Goal: Task Accomplishment & Management: Use online tool/utility

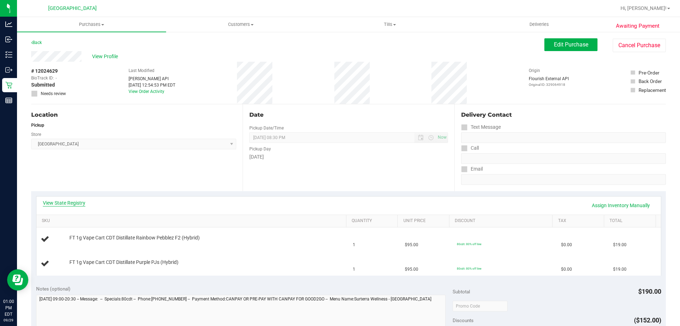
click at [60, 202] on link "View State Registry" at bounding box center [64, 202] width 43 height 7
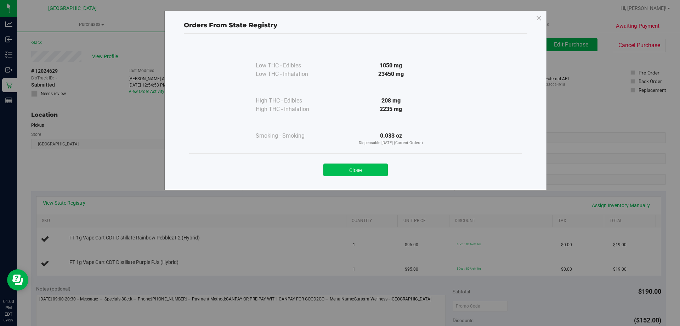
click at [357, 167] on button "Close" at bounding box center [355, 169] width 64 height 13
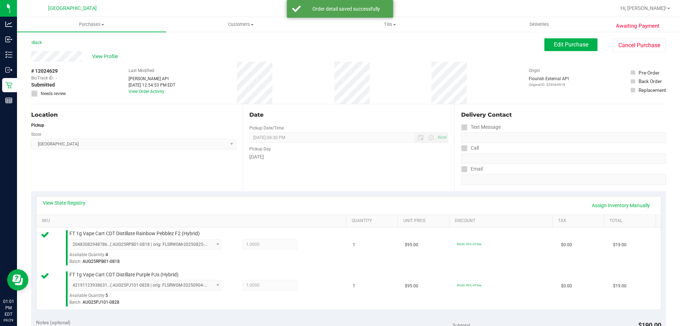
scroll to position [177, 0]
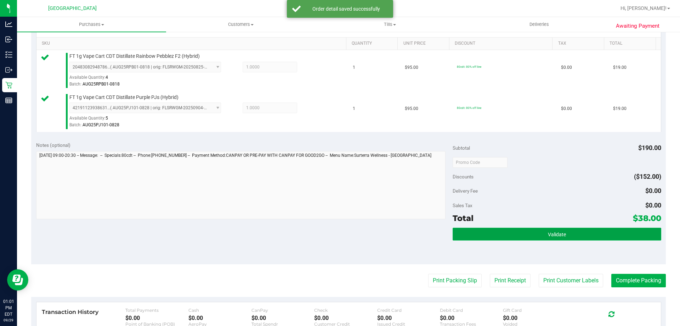
click at [492, 233] on button "Validate" at bounding box center [557, 233] width 208 height 13
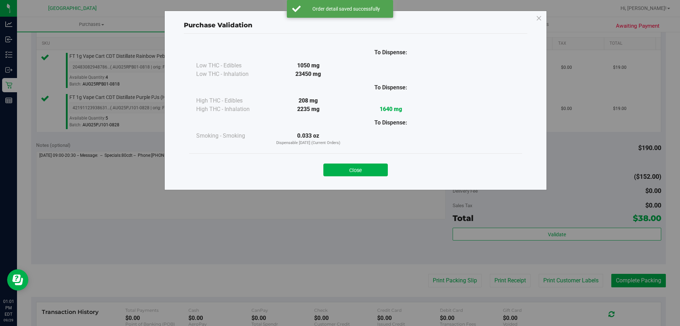
click at [358, 177] on div "Close" at bounding box center [355, 167] width 333 height 29
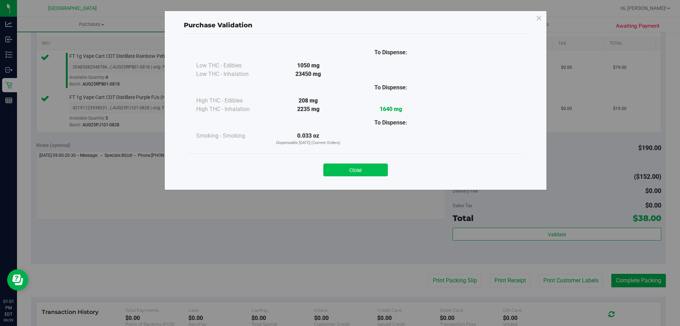
click at [361, 175] on button "Close" at bounding box center [355, 169] width 64 height 13
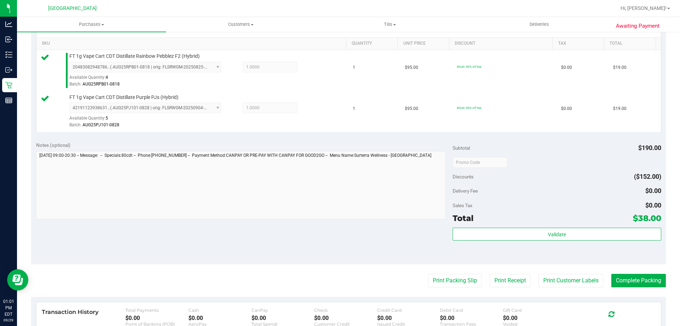
click at [441, 273] on purchase-details "Back Edit Purchase Cancel Purchase View Profile # 12024629 BioTrack ID: - Submi…" at bounding box center [348, 145] width 635 height 568
click at [441, 280] on button "Print Packing Slip" at bounding box center [454, 279] width 53 height 13
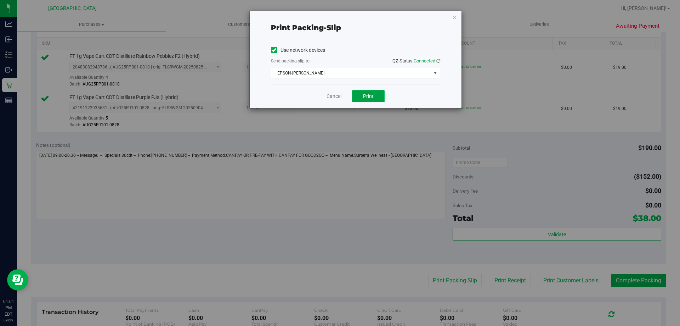
click at [381, 96] on button "Print" at bounding box center [368, 96] width 33 height 12
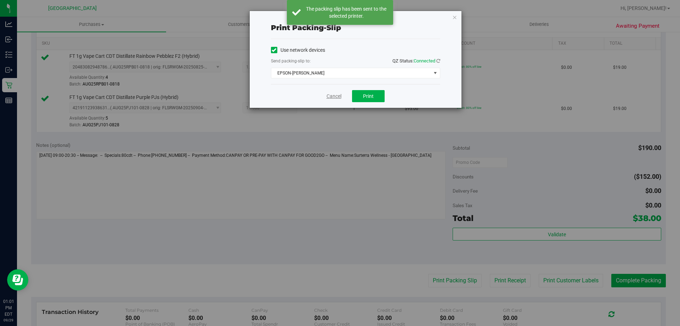
click at [337, 97] on link "Cancel" at bounding box center [334, 95] width 15 height 7
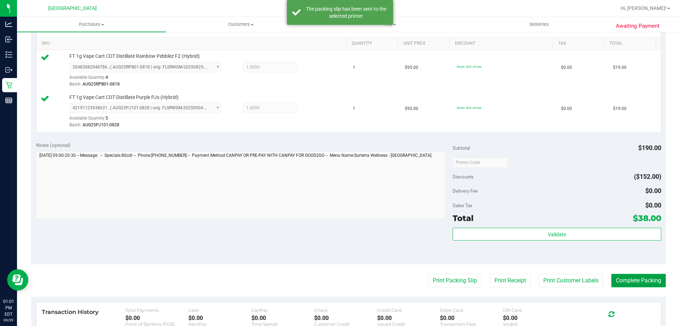
click at [628, 282] on button "Complete Packing" at bounding box center [638, 279] width 55 height 13
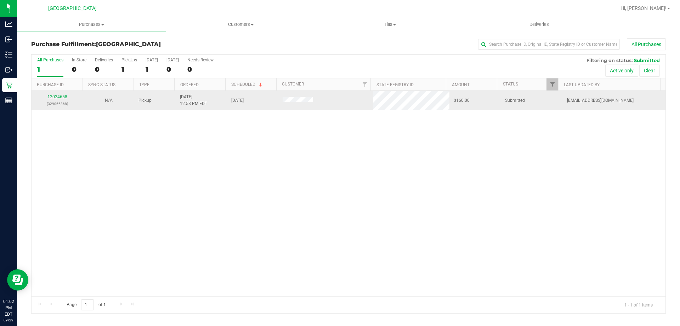
click at [66, 97] on link "12024658" at bounding box center [57, 96] width 20 height 5
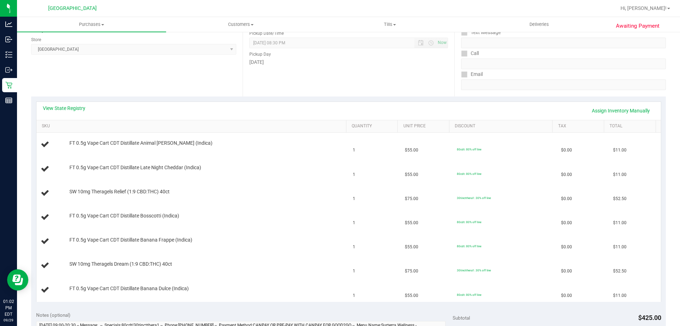
scroll to position [106, 0]
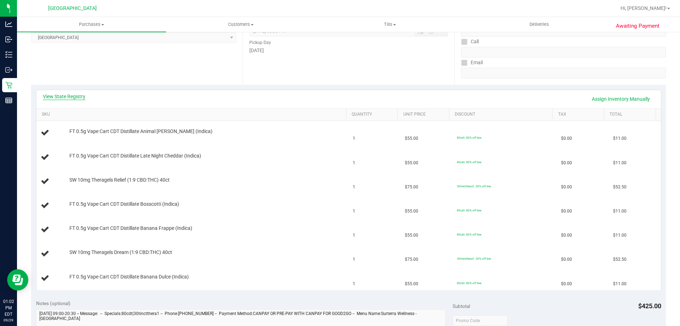
click at [73, 98] on link "View State Registry" at bounding box center [64, 96] width 43 height 7
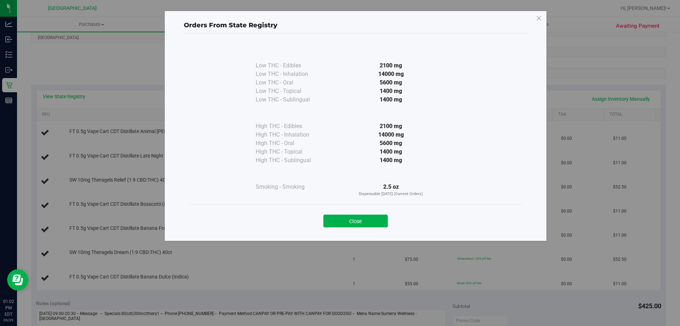
click at [321, 222] on div "Close" at bounding box center [355, 219] width 322 height 18
click at [352, 221] on button "Close" at bounding box center [355, 220] width 64 height 13
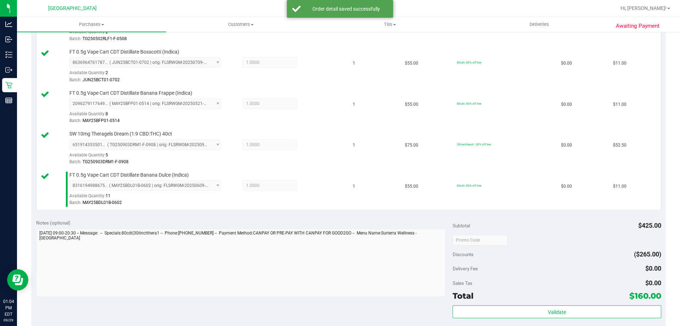
scroll to position [425, 0]
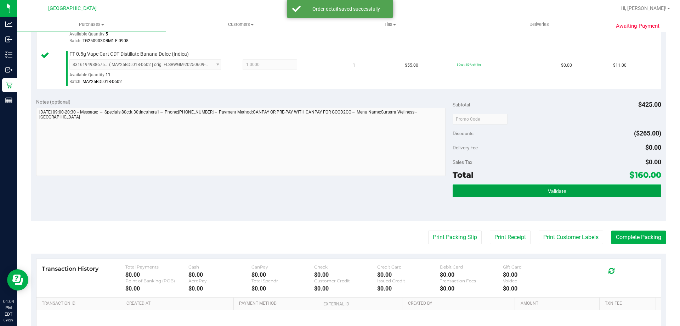
click at [574, 188] on button "Validate" at bounding box center [557, 190] width 208 height 13
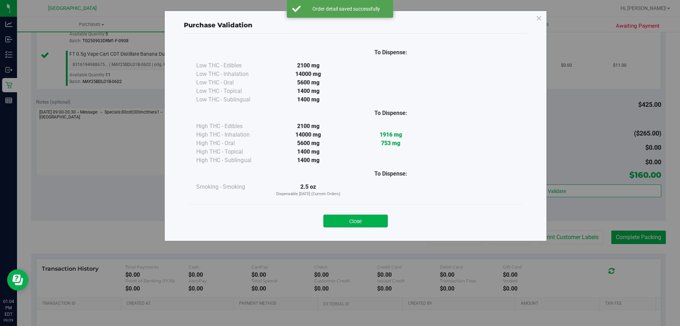
drag, startPoint x: 368, startPoint y: 224, endPoint x: 379, endPoint y: 223, distance: 11.7
click at [368, 224] on button "Close" at bounding box center [355, 220] width 64 height 13
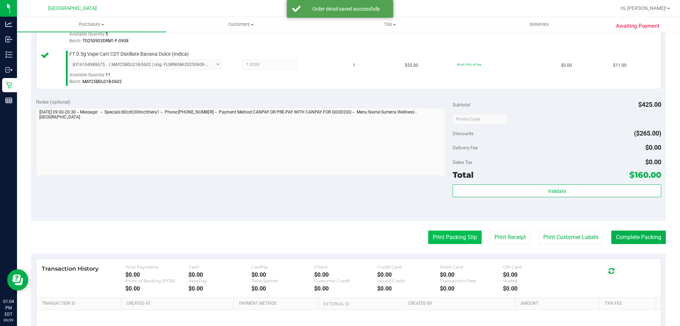
click at [452, 235] on button "Print Packing Slip" at bounding box center [454, 236] width 53 height 13
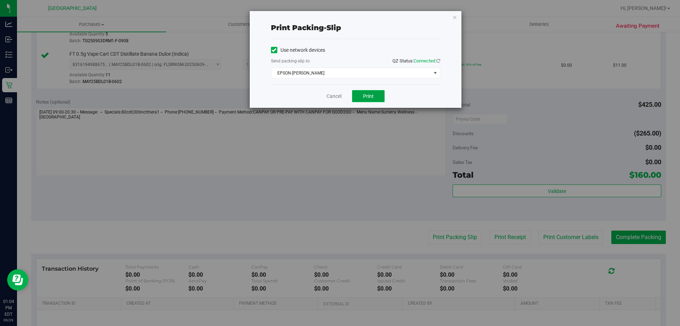
click at [380, 92] on button "Print" at bounding box center [368, 96] width 33 height 12
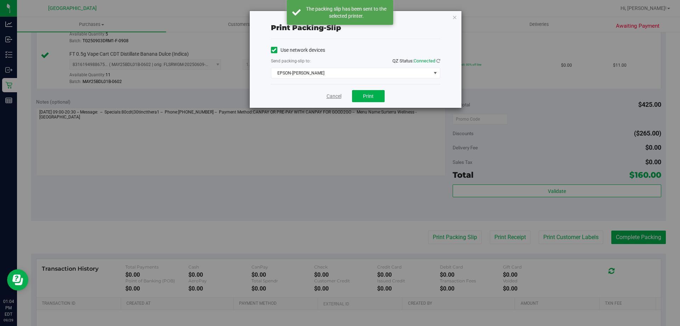
click at [329, 98] on link "Cancel" at bounding box center [334, 95] width 15 height 7
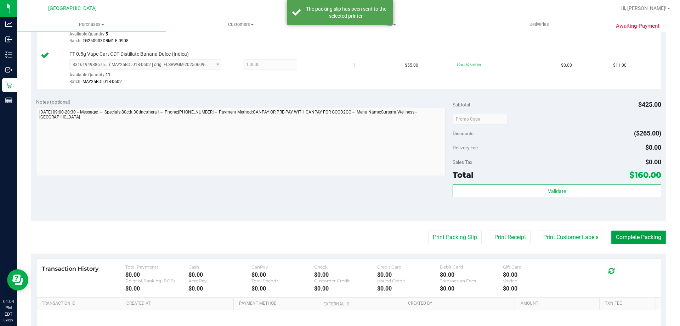
click at [635, 236] on button "Complete Packing" at bounding box center [638, 236] width 55 height 13
